Goal: Task Accomplishment & Management: Complete application form

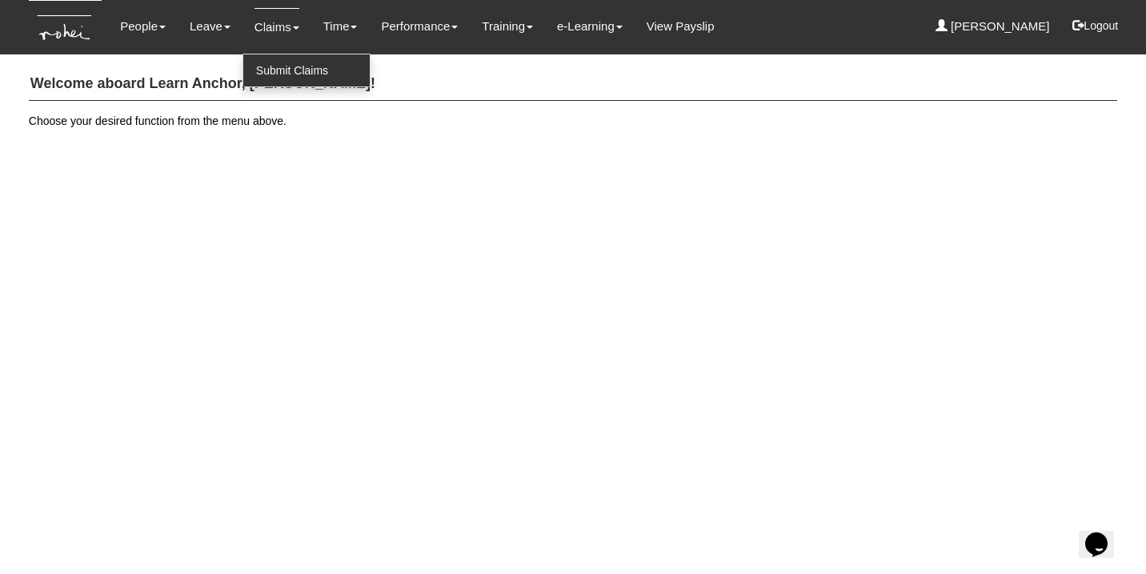
click at [271, 67] on link "Submit Claims" at bounding box center [306, 70] width 126 height 32
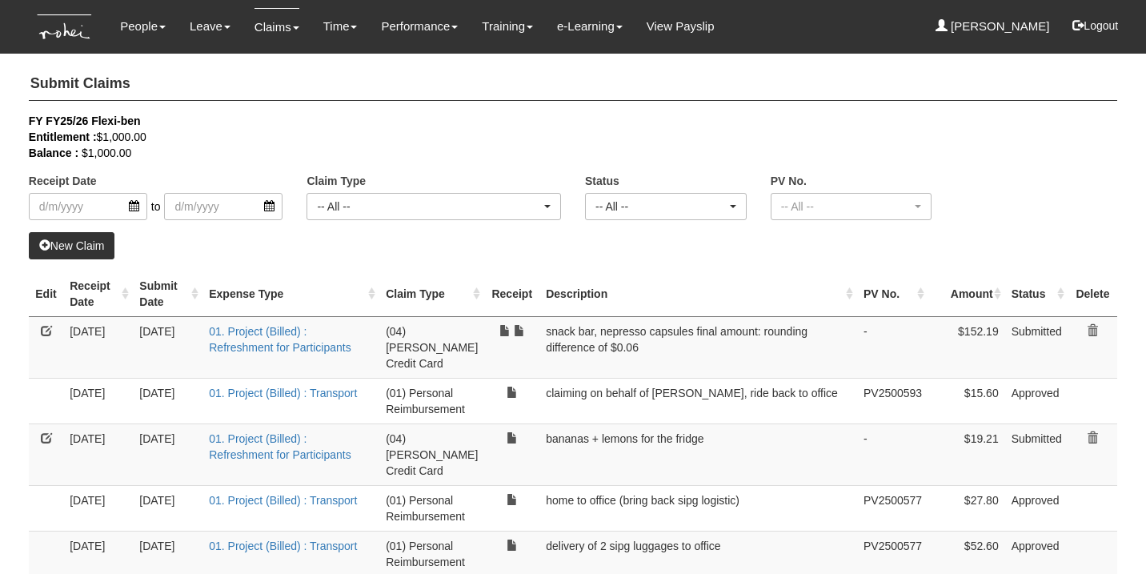
select select "50"
click at [95, 253] on link "New Claim" at bounding box center [72, 245] width 86 height 27
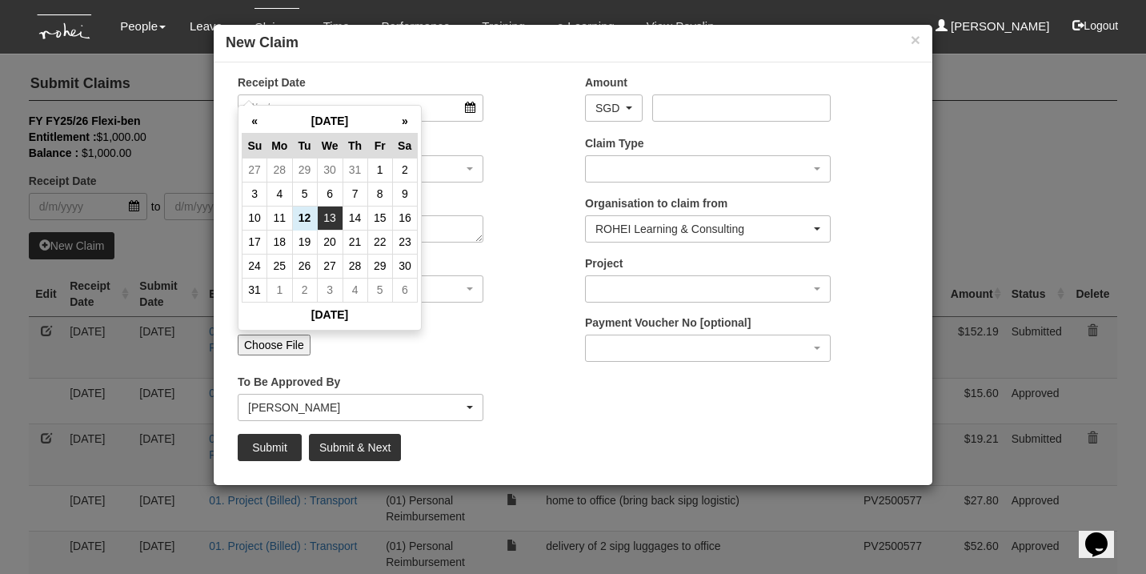
click at [334, 220] on td "13" at bounding box center [330, 218] width 26 height 24
type input "[DATE]"
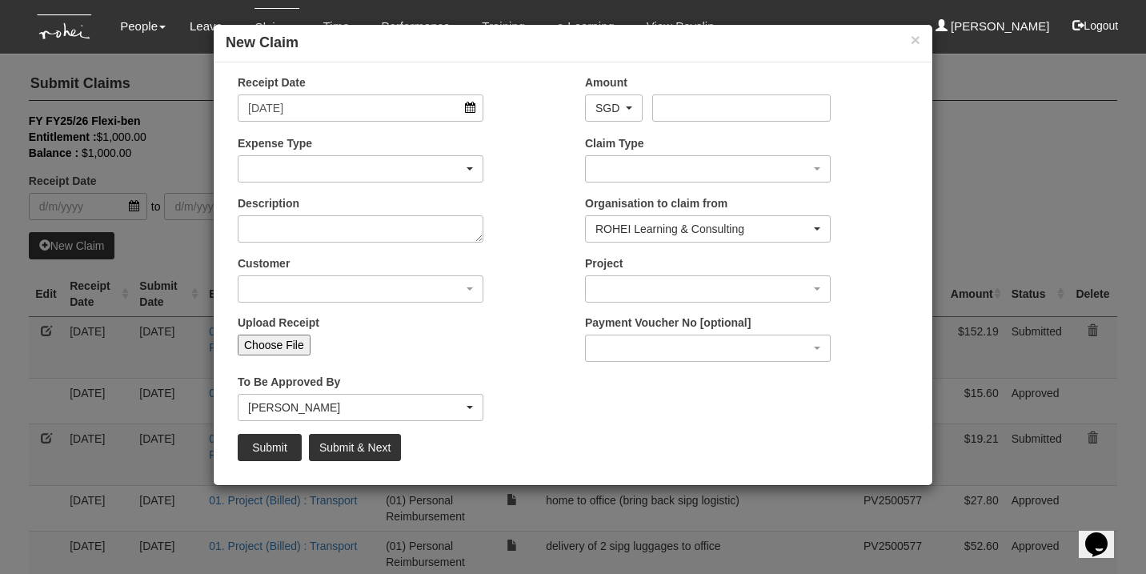
click at [367, 170] on div "button" at bounding box center [361, 169] width 244 height 26
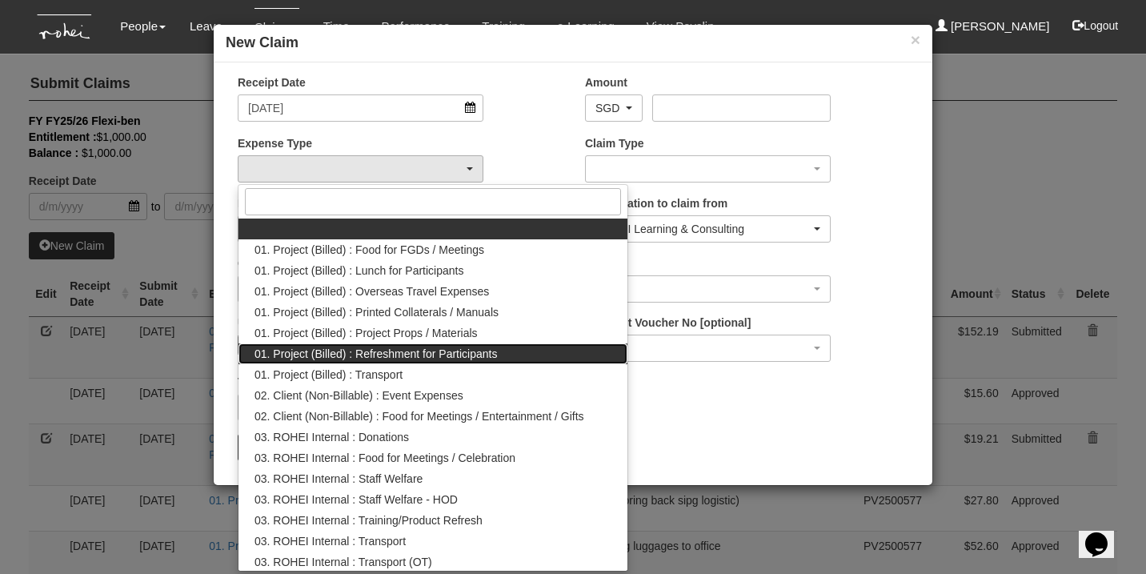
click at [380, 347] on span "01. Project (Billed) : Refreshment for Participants" at bounding box center [376, 354] width 243 height 16
select select "133"
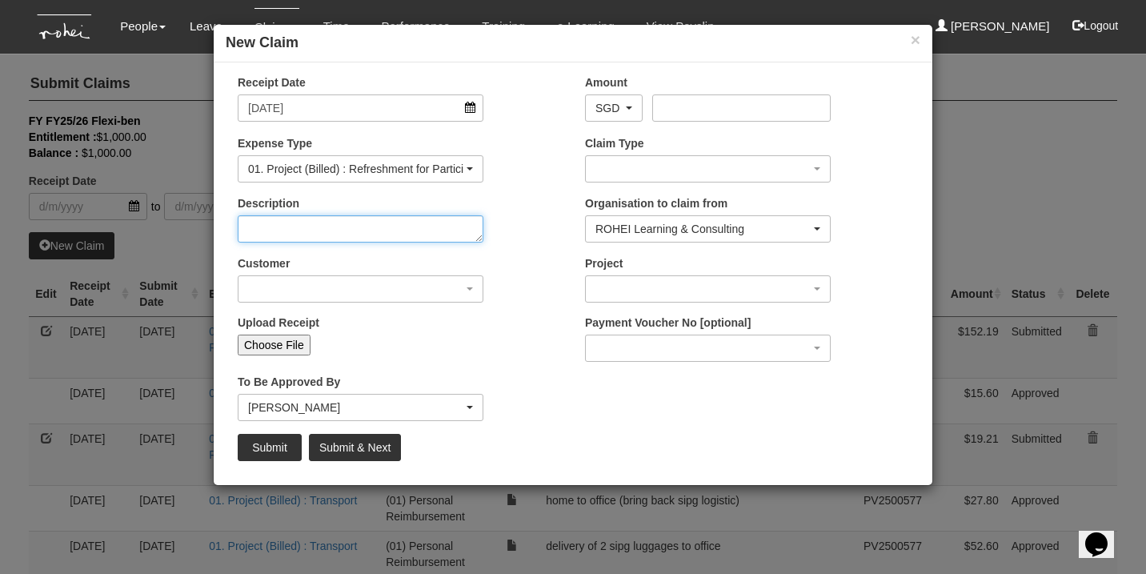
click at [340, 232] on textarea "Description" at bounding box center [361, 228] width 246 height 27
type textarea "ice Cream for ppt"
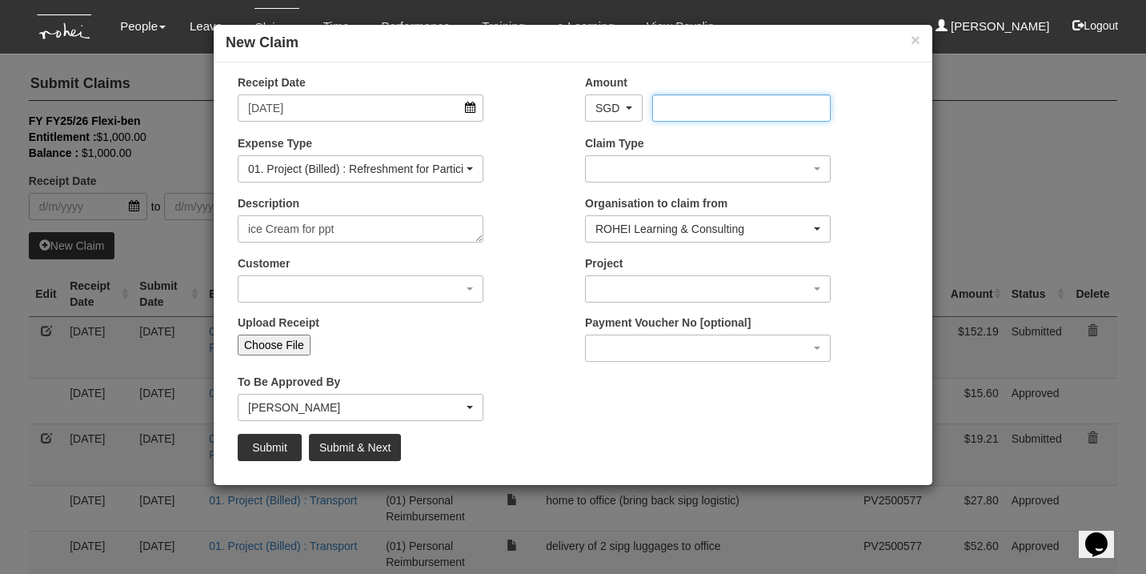
click at [699, 107] on input "Amount" at bounding box center [741, 107] width 178 height 27
type input "141.61"
click at [777, 228] on div "ROHEI Learning & Consulting" at bounding box center [703, 229] width 215 height 16
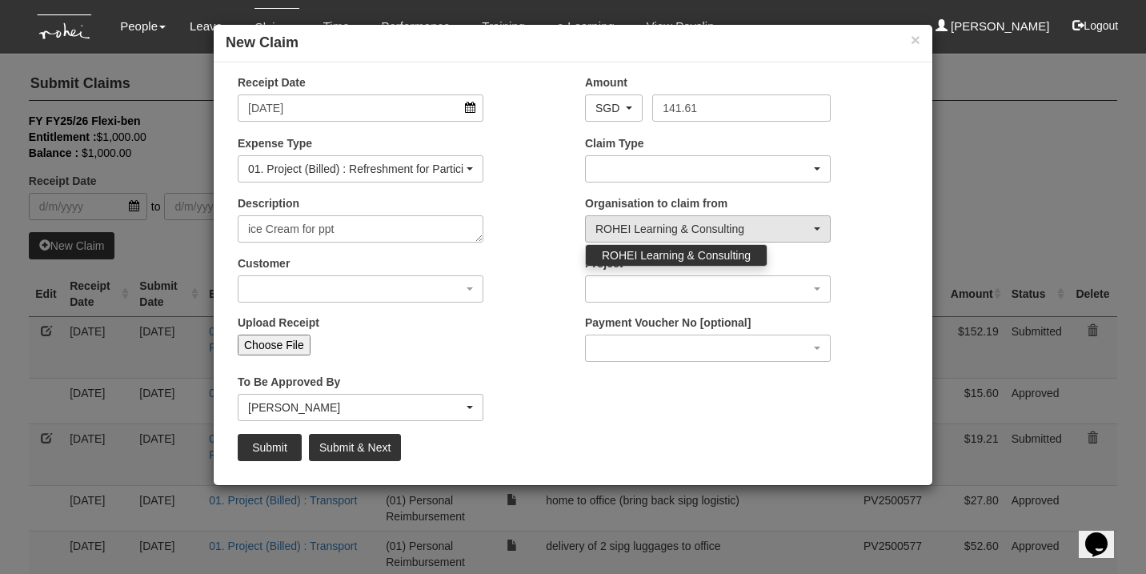
click at [762, 170] on div "button" at bounding box center [708, 169] width 244 height 26
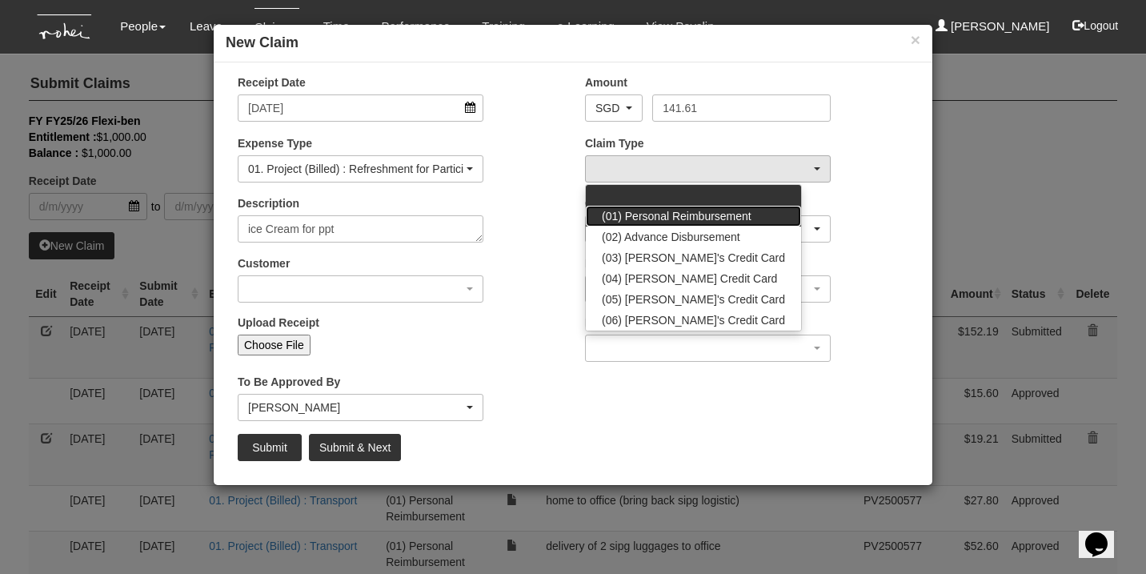
click at [735, 206] on link "(01) Personal Reimbursement" at bounding box center [693, 216] width 215 height 21
select select "14"
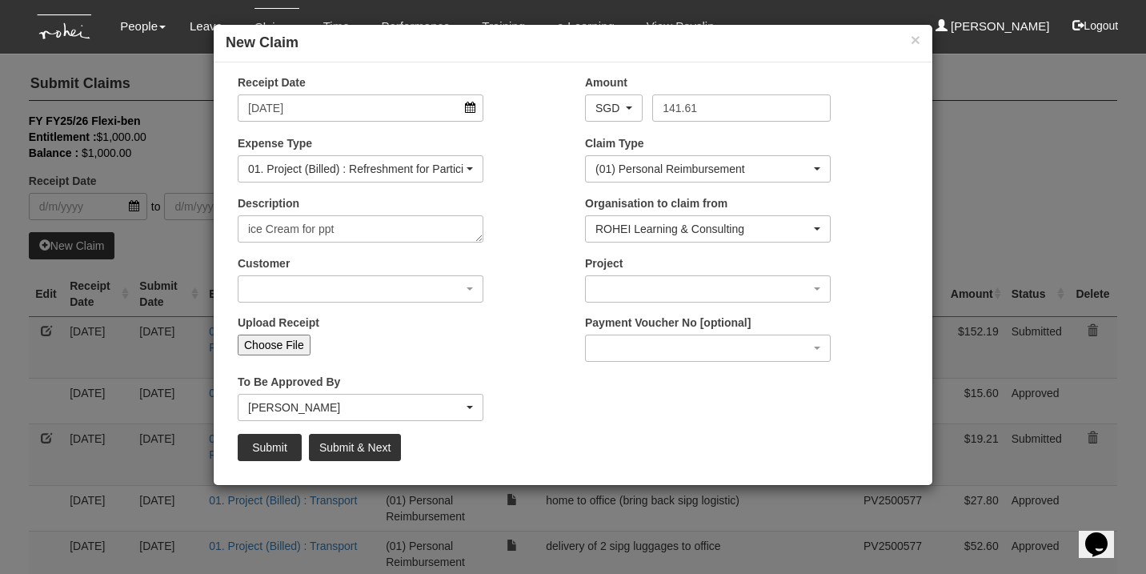
click at [740, 225] on div "ROHEI Learning & Consulting" at bounding box center [703, 229] width 215 height 16
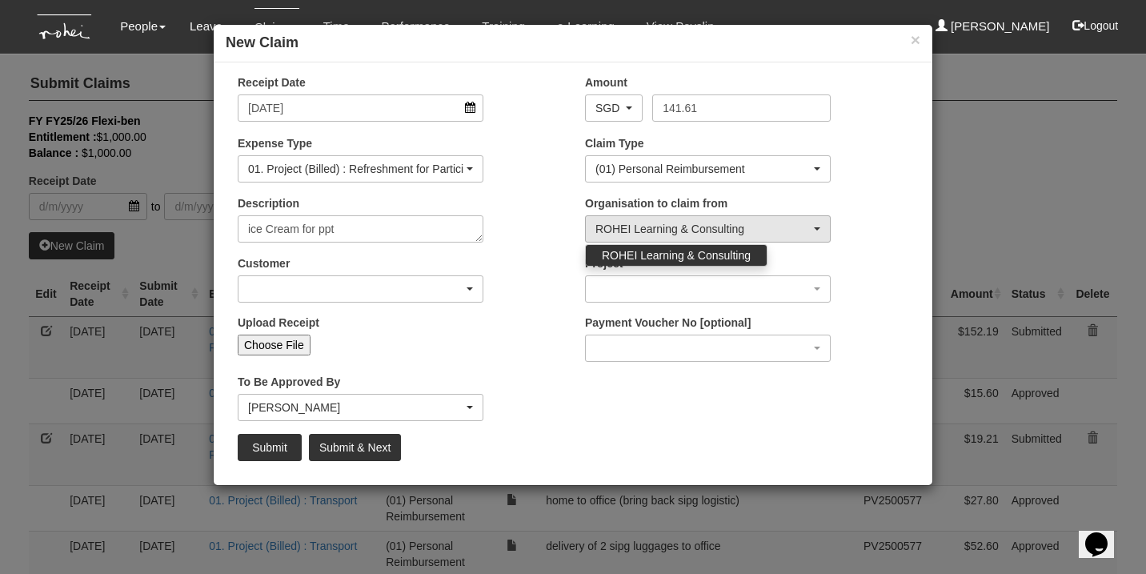
click at [433, 288] on div "button" at bounding box center [361, 289] width 244 height 26
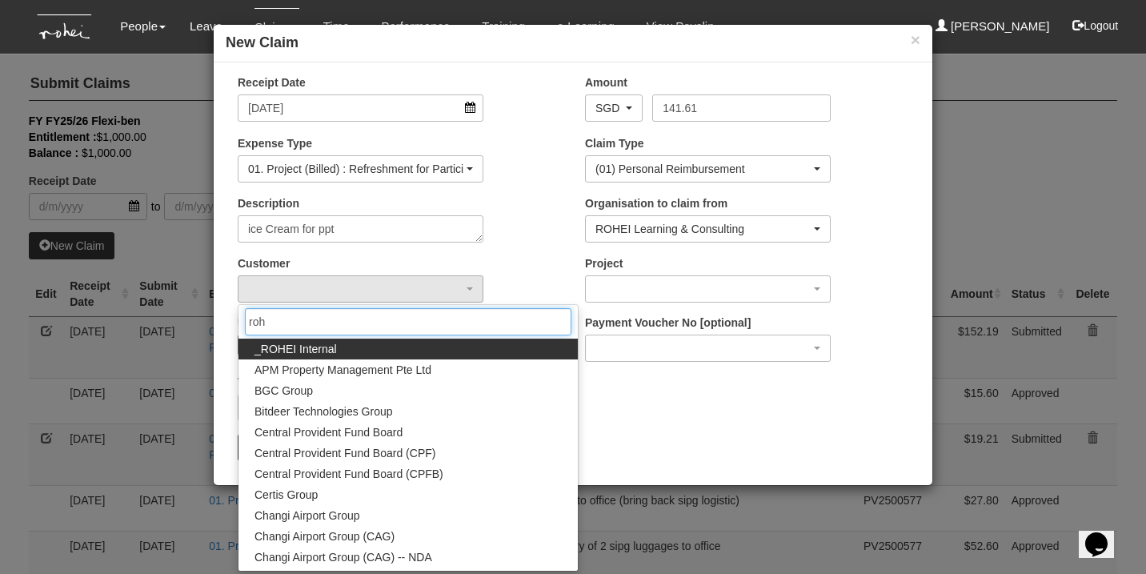
type input "[PERSON_NAME]"
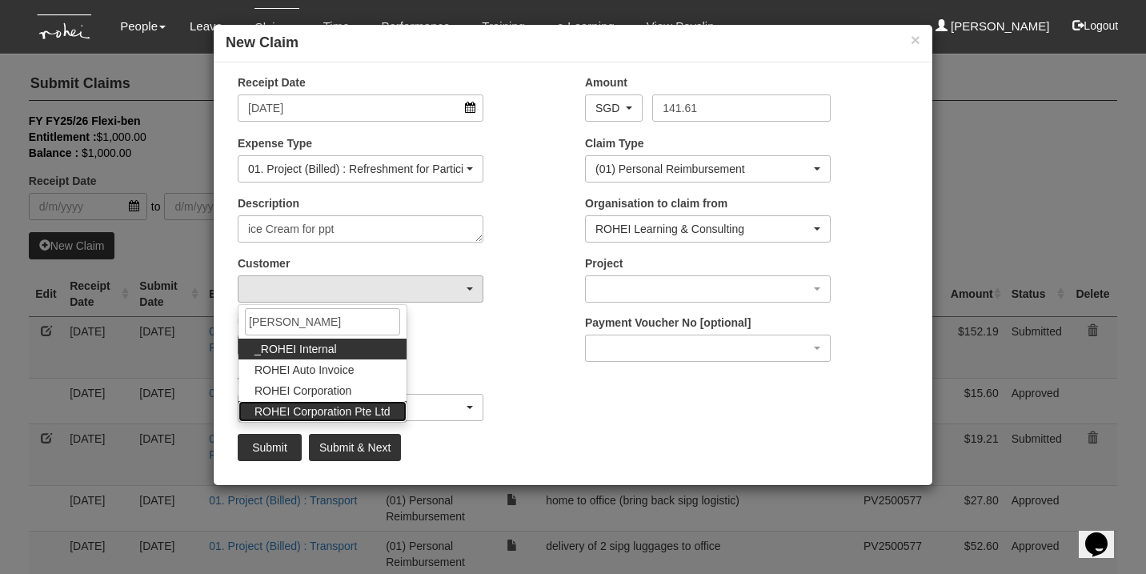
click at [388, 418] on link "ROHEI Corporation Pte Ltd" at bounding box center [323, 411] width 168 height 21
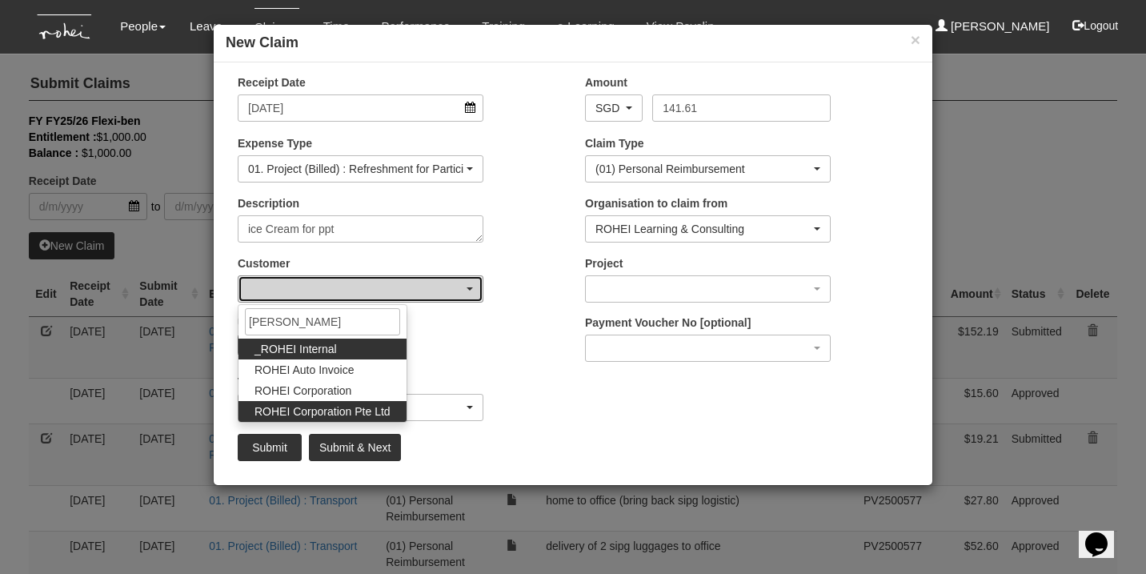
select select "124"
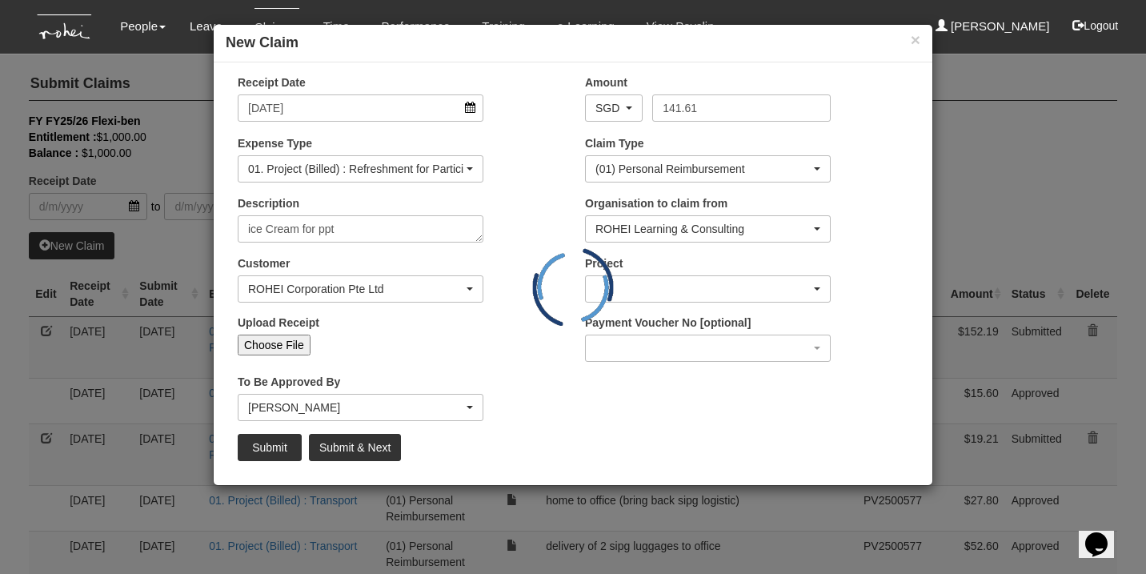
click at [630, 288] on div "button" at bounding box center [708, 289] width 244 height 26
click at [646, 290] on div "button" at bounding box center [708, 289] width 244 height 26
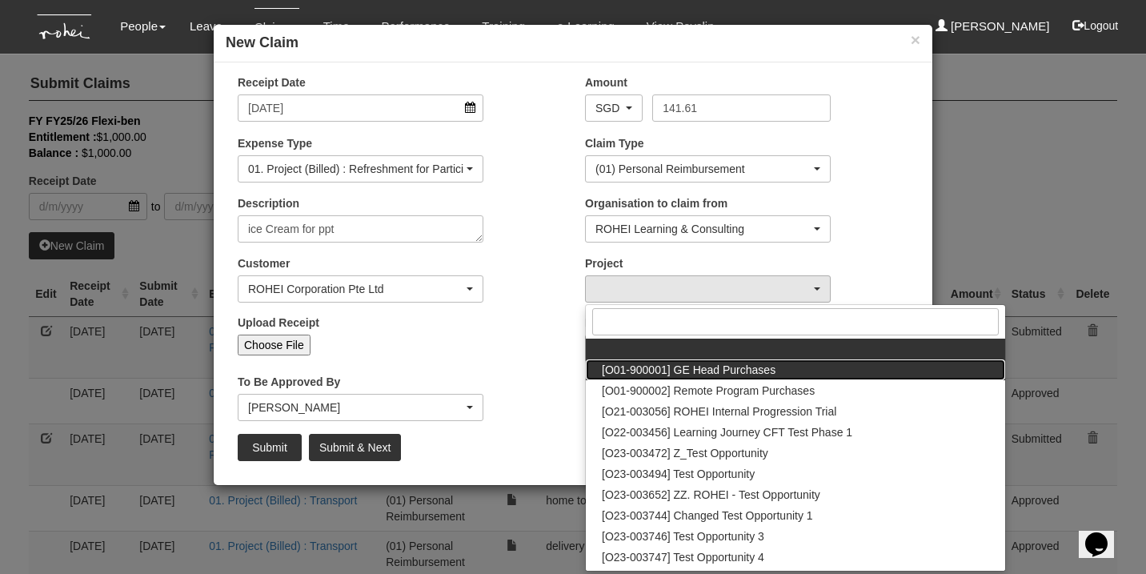
click at [666, 367] on span "[O01-900001] GE Head Purchases" at bounding box center [689, 370] width 174 height 16
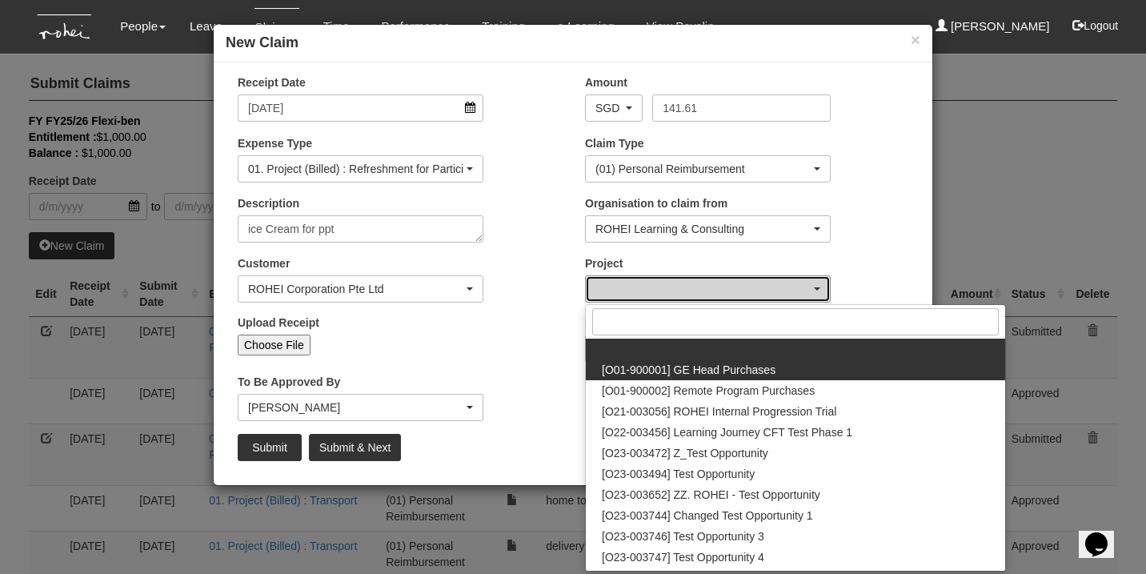
select select "1381"
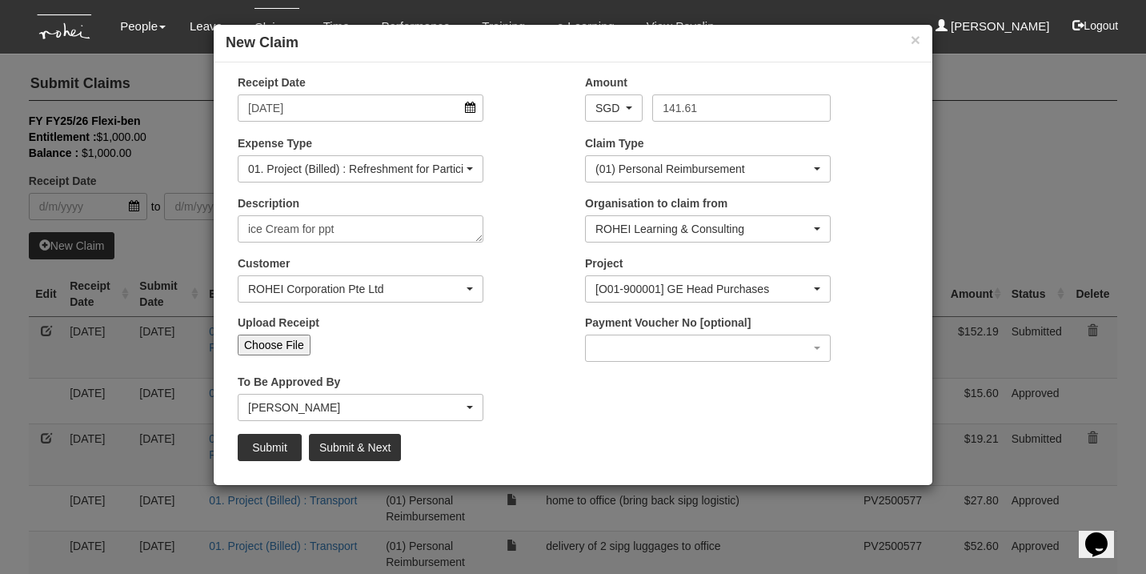
click at [273, 340] on input "Choose File" at bounding box center [274, 345] width 73 height 21
type input "C:\fakepath\Rohei -[DATE].pdf"
type input "Choose Another File"
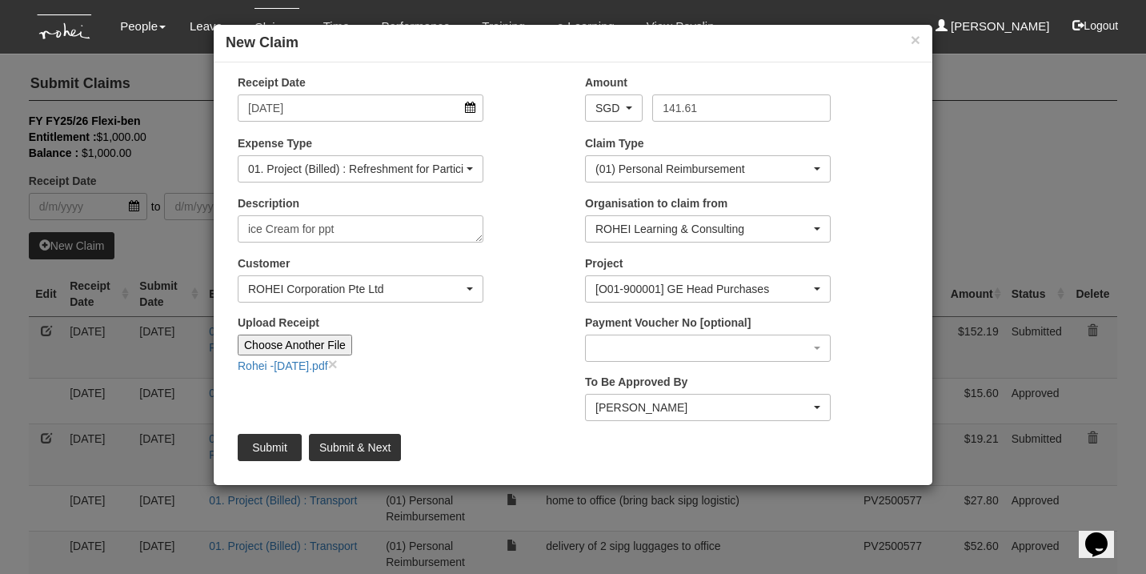
click at [259, 452] on input "Submit" at bounding box center [270, 447] width 64 height 27
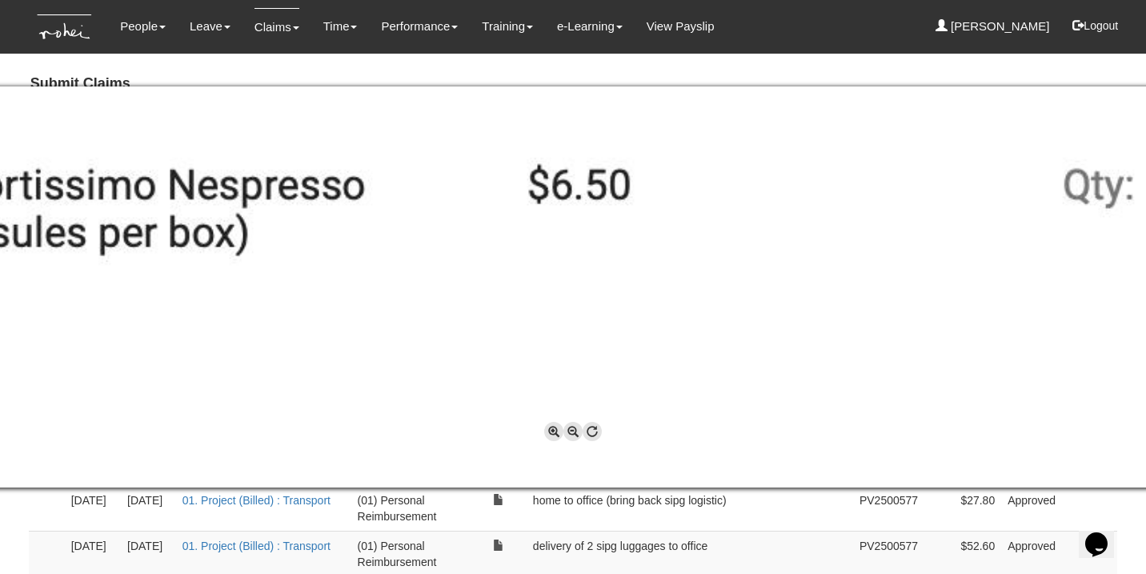
click at [742, 18] on div at bounding box center [573, 287] width 1146 height 574
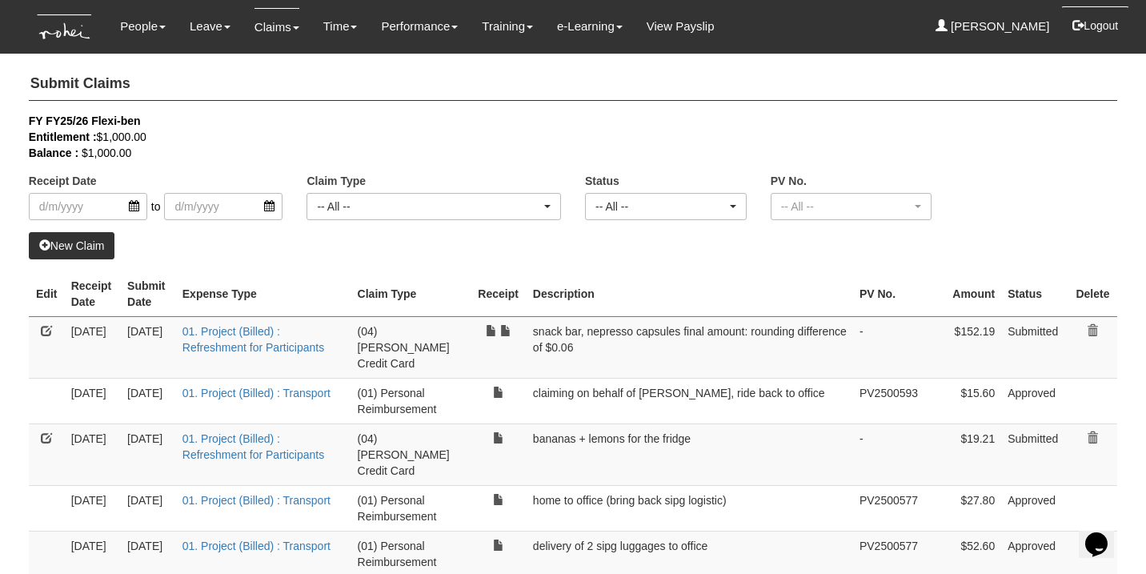
select select "50"
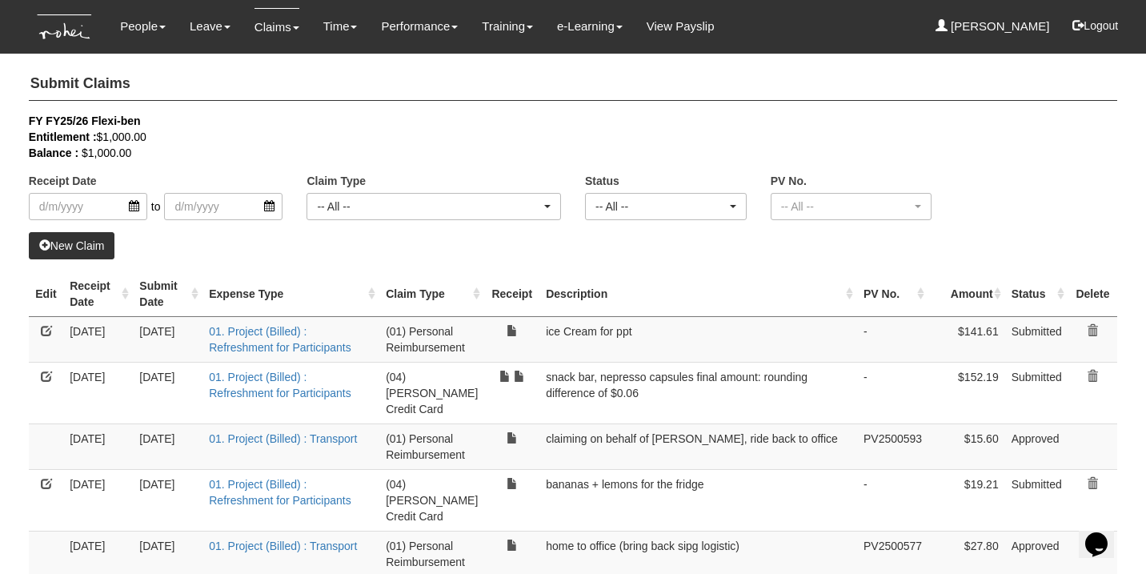
click at [90, 245] on link "New Claim" at bounding box center [72, 245] width 86 height 27
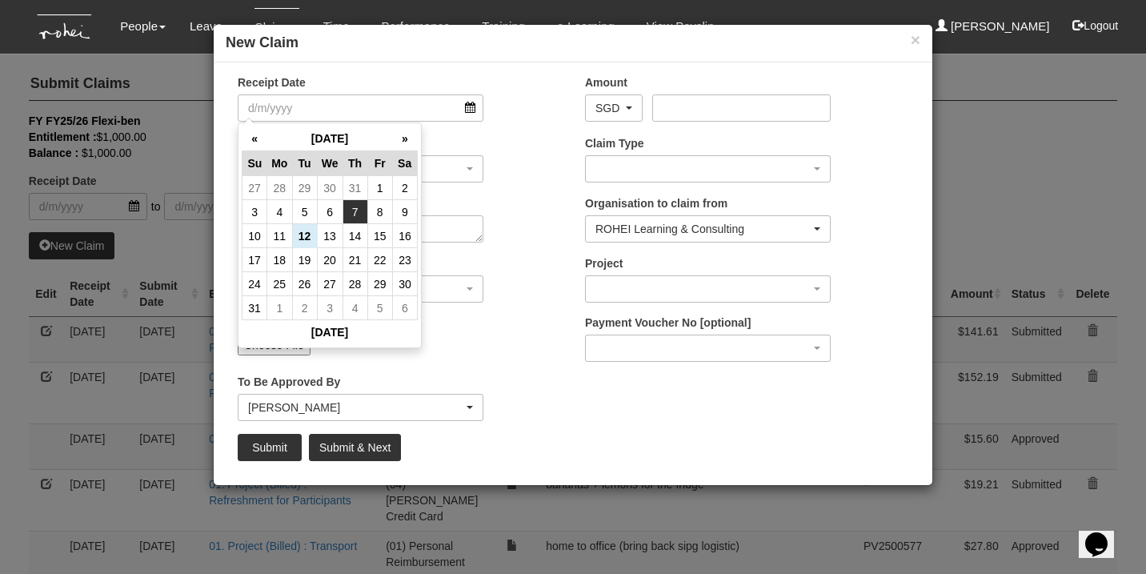
click at [357, 203] on td "7" at bounding box center [355, 212] width 25 height 24
type input "[DATE]"
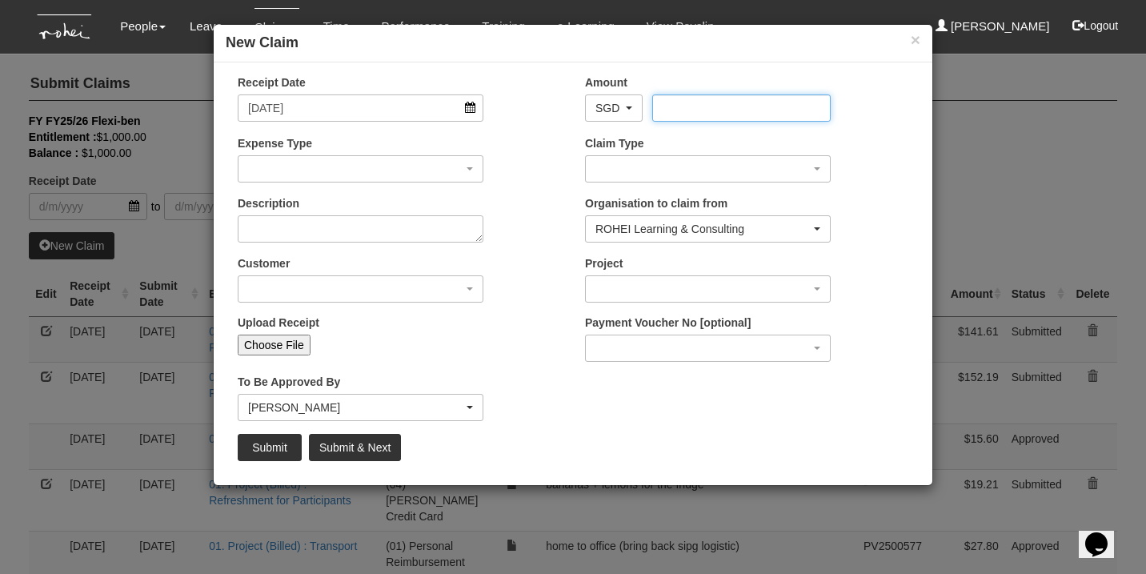
click at [736, 96] on input "Amount" at bounding box center [741, 107] width 178 height 27
type input "24.7"
click at [712, 167] on div "button" at bounding box center [708, 169] width 244 height 26
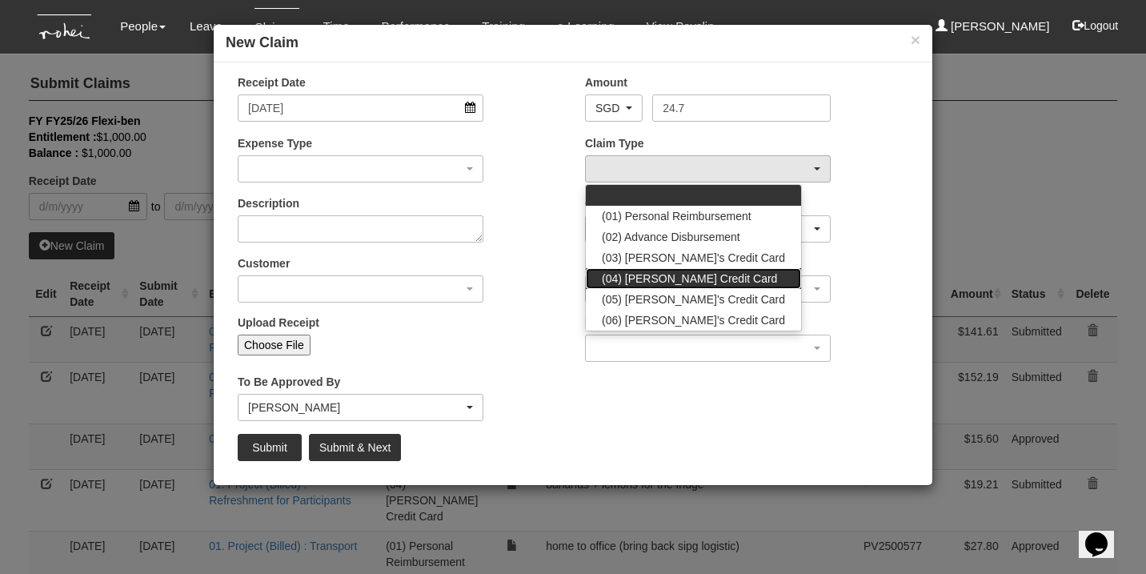
click at [707, 279] on span "(04) [PERSON_NAME] Credit Card" at bounding box center [689, 279] width 175 height 16
select select "16"
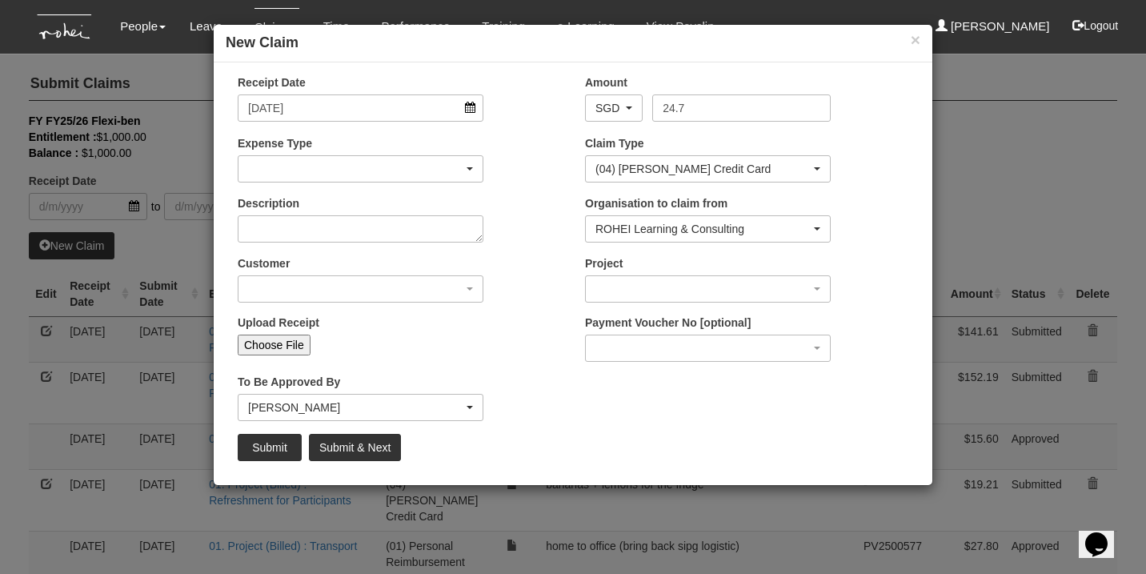
click at [329, 170] on div "button" at bounding box center [361, 169] width 244 height 26
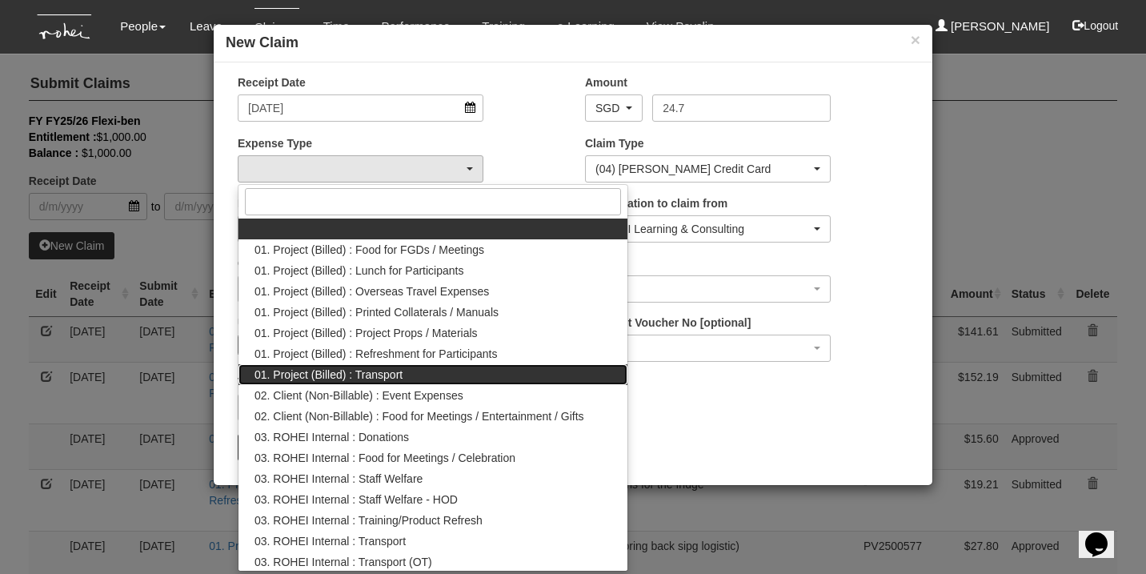
click at [373, 374] on span "01. Project (Billed) : Transport" at bounding box center [329, 375] width 148 height 16
select select "135"
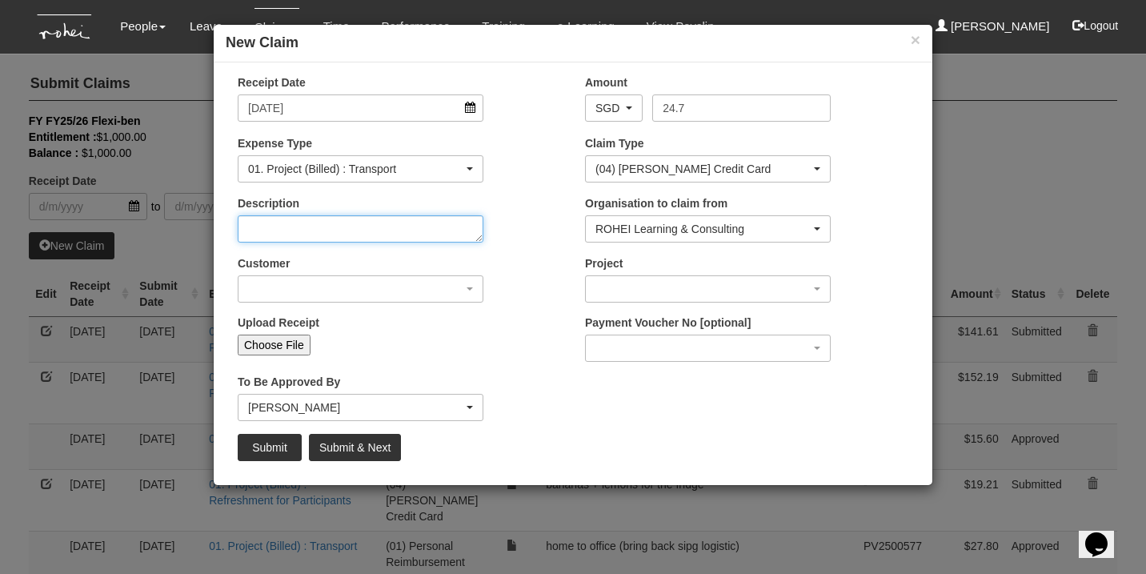
click at [327, 228] on textarea "Description" at bounding box center [361, 228] width 246 height 27
type textarea "e"
type textarea "ride home from office (ENCS rental support)"
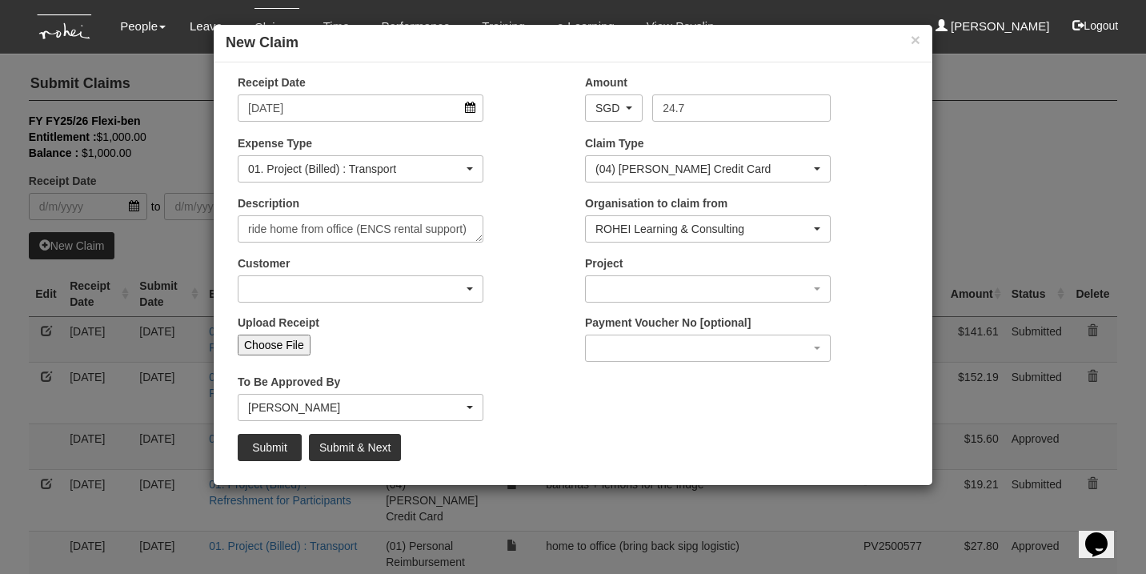
click at [283, 288] on div "button" at bounding box center [361, 289] width 244 height 26
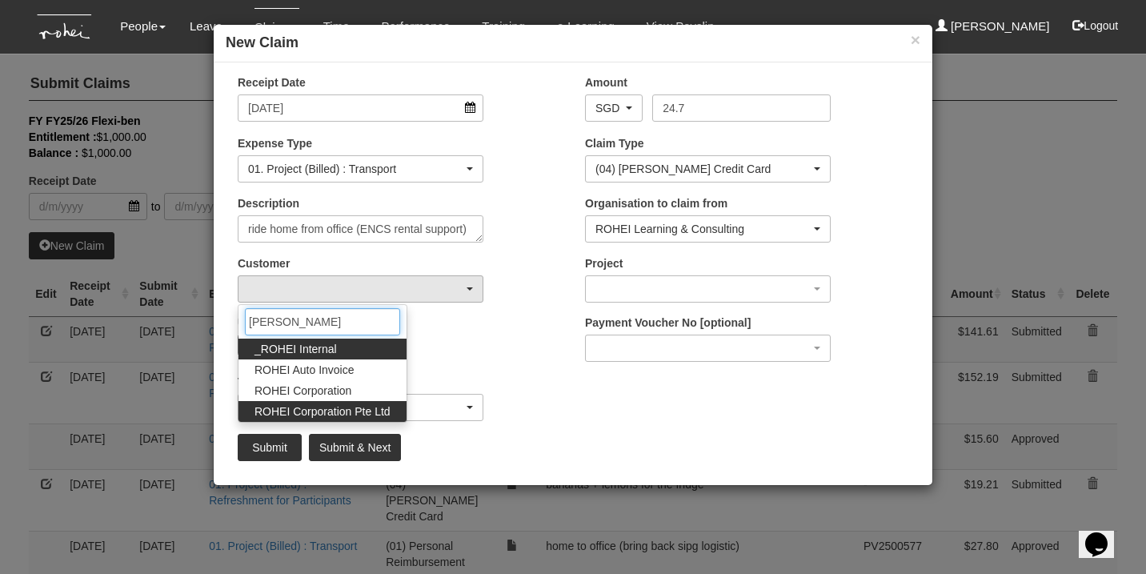
type input "[PERSON_NAME]"
click at [343, 411] on span "ROHEI Corporation Pte Ltd" at bounding box center [323, 411] width 136 height 16
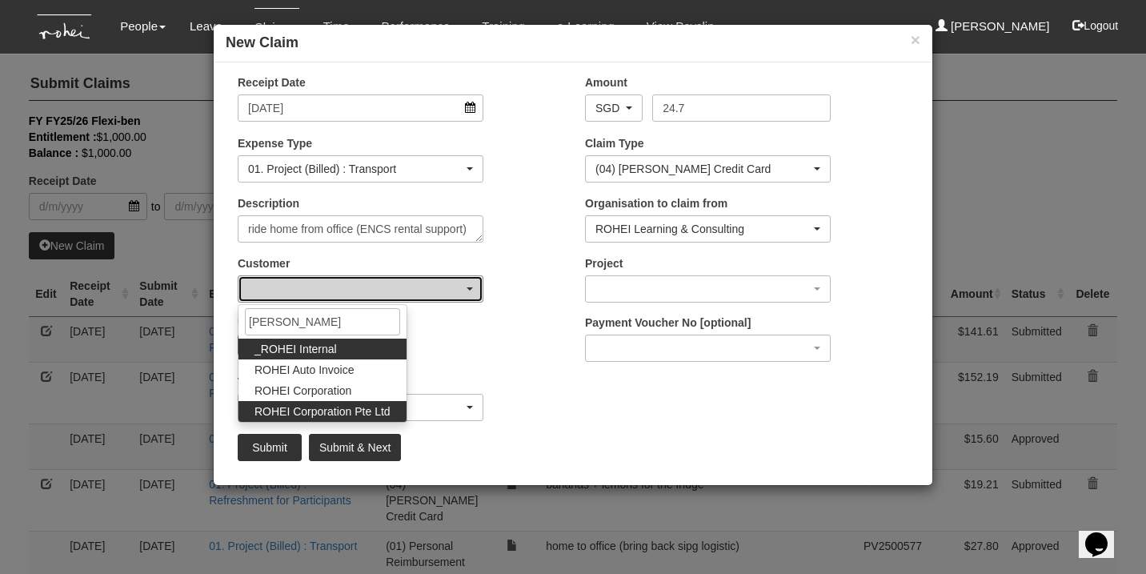
select select "124"
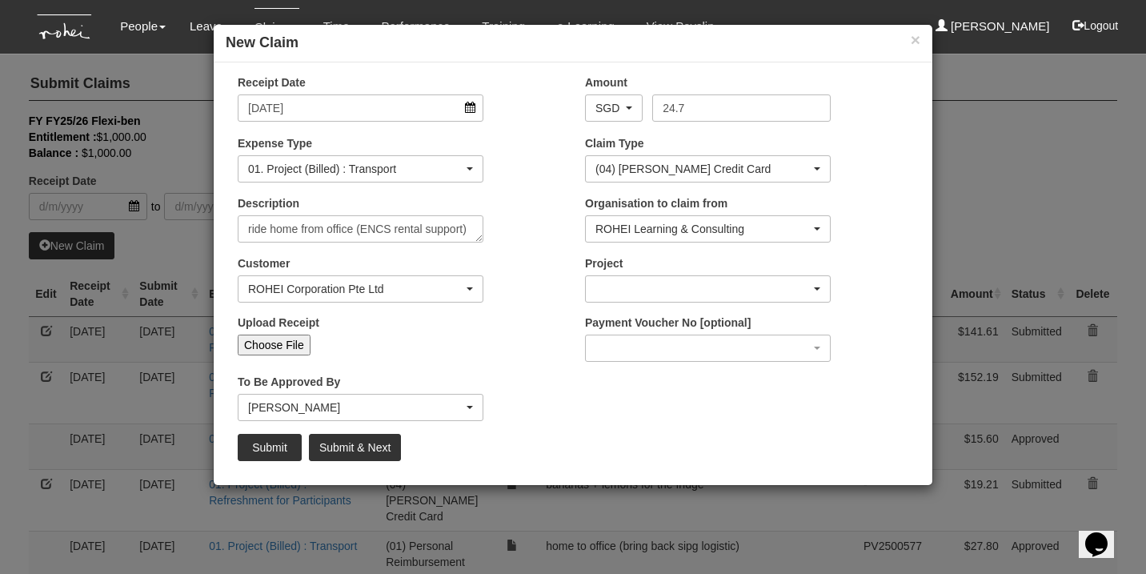
click at [688, 294] on div "button" at bounding box center [708, 289] width 244 height 26
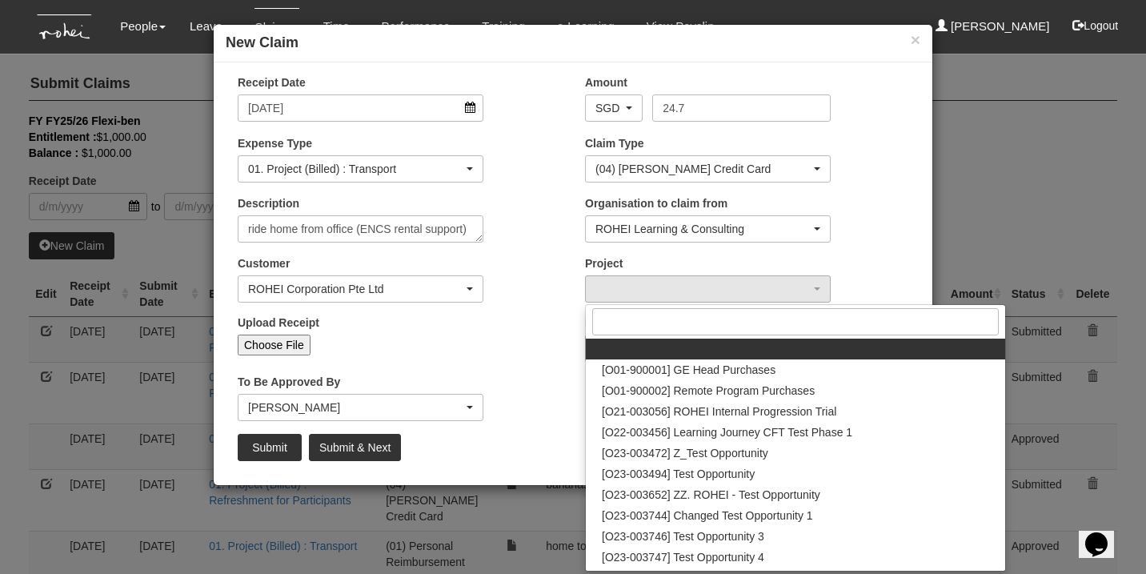
click at [344, 282] on div "ROHEI Corporation Pte Ltd" at bounding box center [355, 289] width 215 height 16
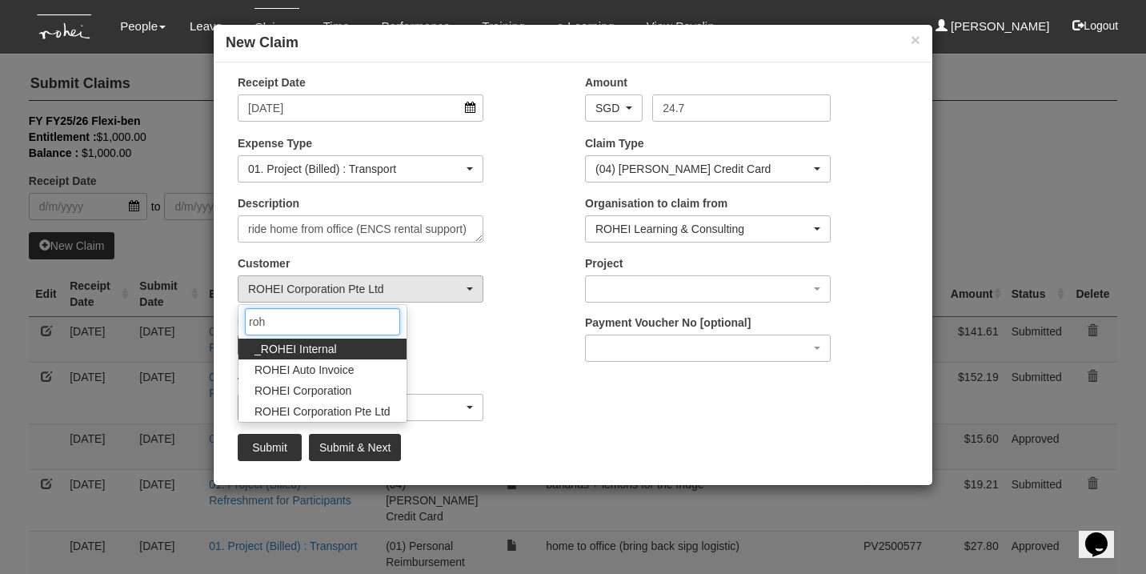
type input "roh"
click at [342, 349] on link "_ROHEI Internal" at bounding box center [323, 349] width 168 height 21
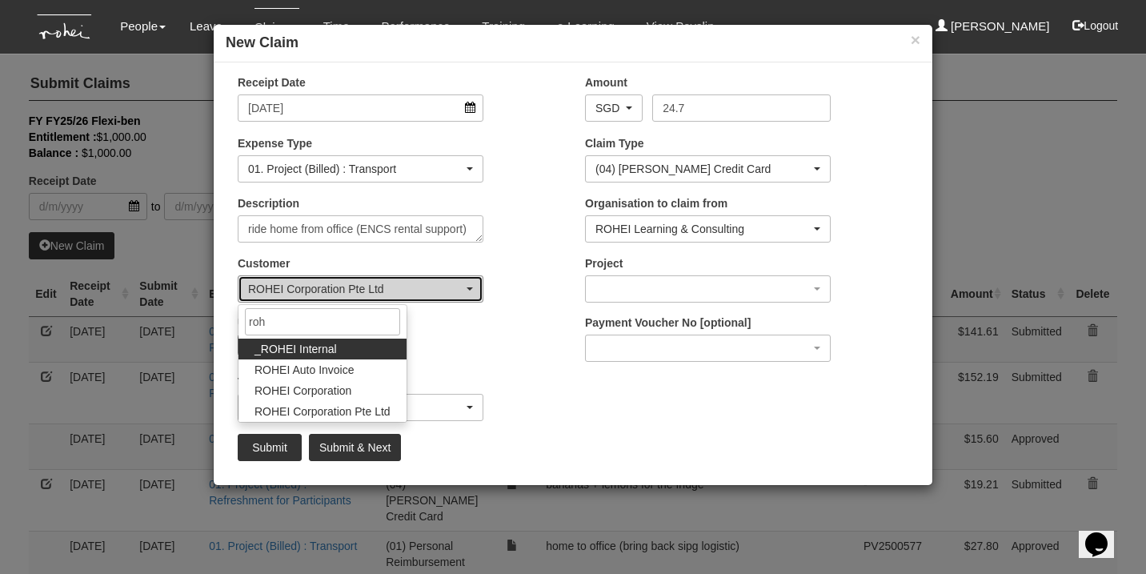
select select "397"
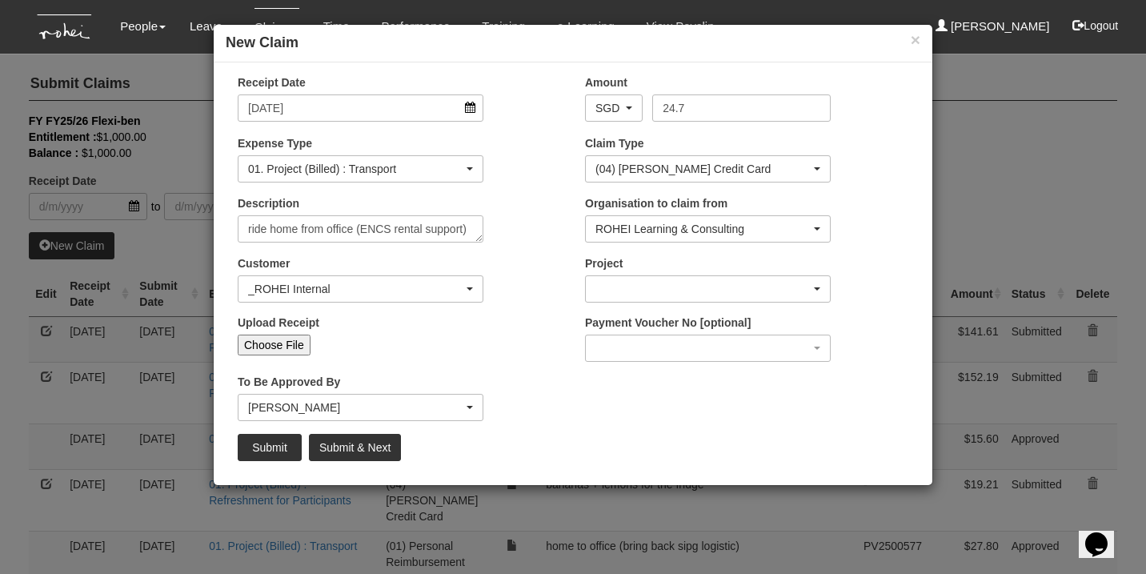
click at [680, 292] on div "button" at bounding box center [708, 289] width 244 height 26
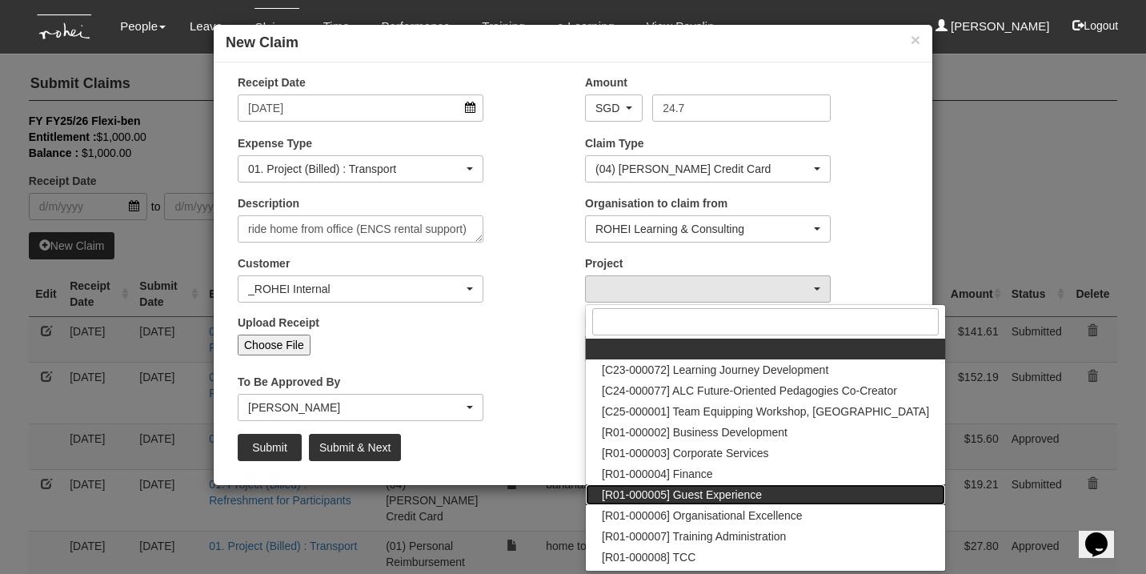
click at [702, 487] on span "[R01-000005] Guest Experience" at bounding box center [682, 495] width 160 height 16
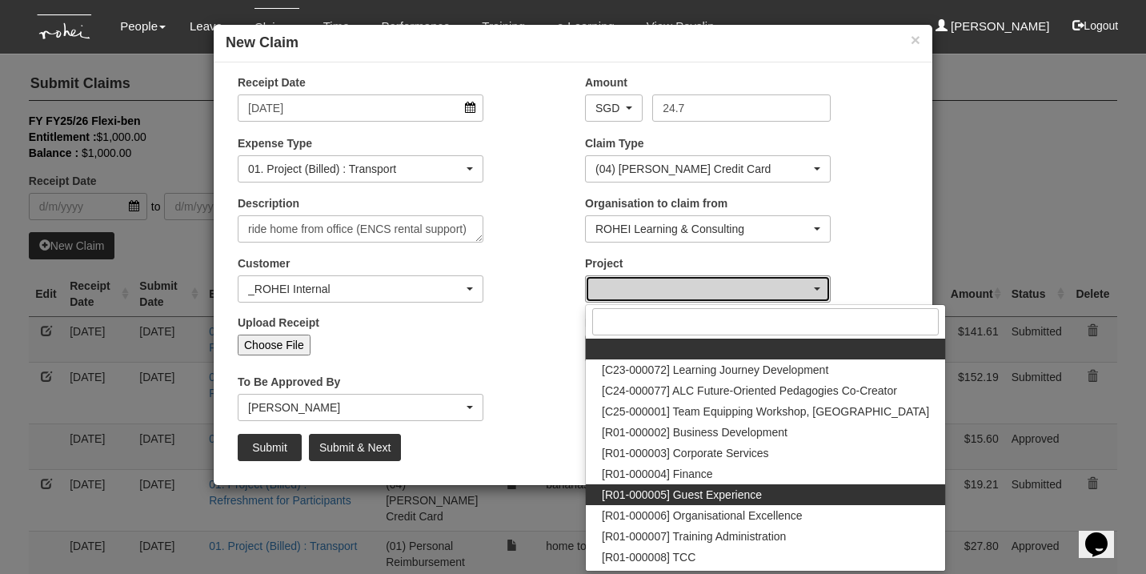
select select "1482"
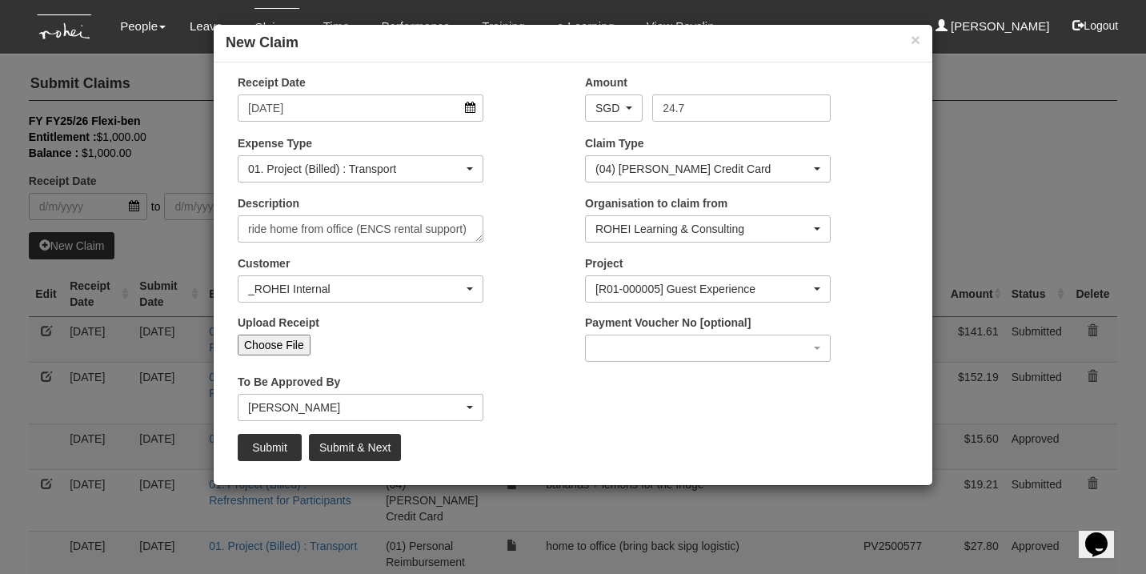
click at [559, 349] on div "Upload Receipt Choose File" at bounding box center [399, 341] width 347 height 53
click at [710, 111] on input "24.7" at bounding box center [741, 107] width 178 height 27
type input "24.70"
click at [279, 448] on input "Submit" at bounding box center [270, 447] width 64 height 27
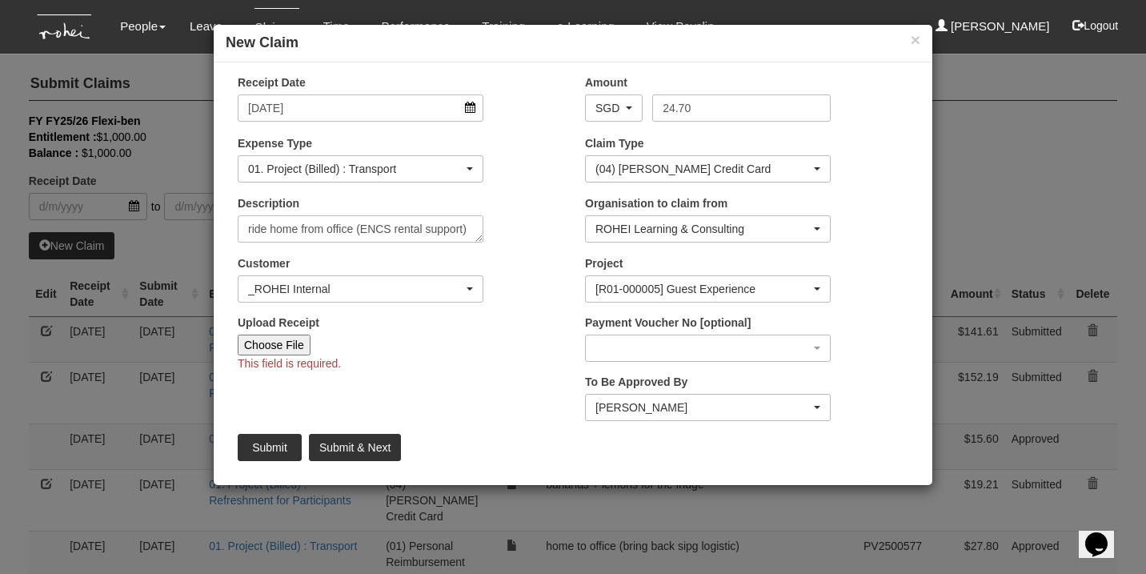
click at [266, 343] on input "Choose File" at bounding box center [274, 345] width 73 height 21
type input "C:\fakepath\24.70 [DATE] encs rental.pdf"
type input "Choose Another File"
click at [280, 443] on input "Submit" at bounding box center [270, 447] width 64 height 27
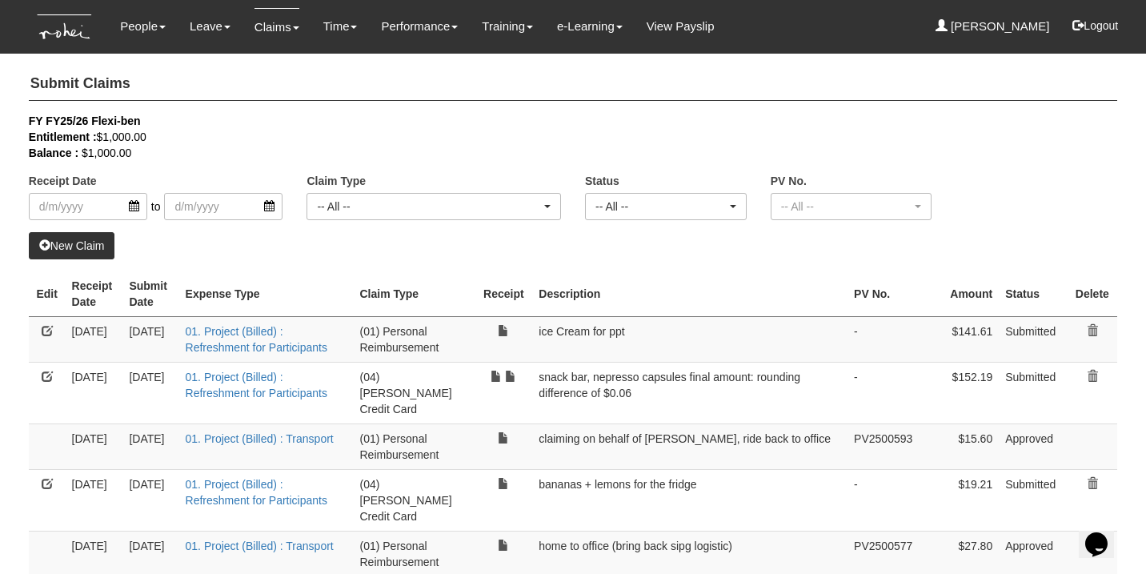
select select "50"
